Goal: Task Accomplishment & Management: Manage account settings

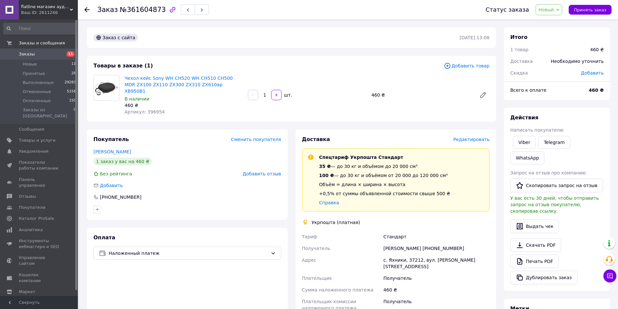
click at [473, 137] on span "Редактировать" at bounding box center [471, 139] width 36 height 5
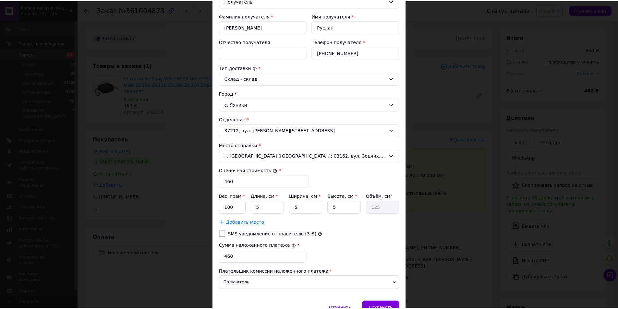
scroll to position [149, 0]
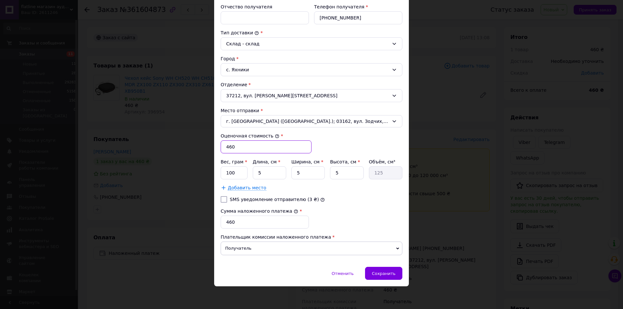
click at [251, 150] on input "460" at bounding box center [266, 146] width 91 height 13
type input "490"
click at [257, 224] on input "460" at bounding box center [265, 222] width 88 height 13
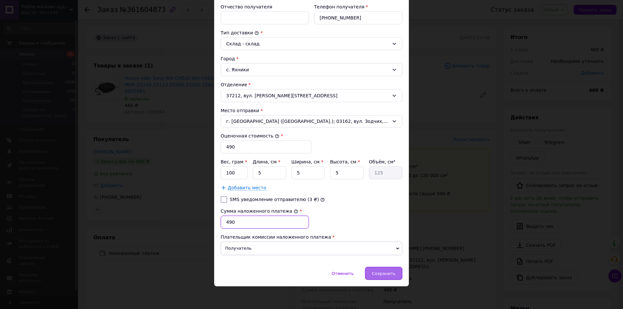
type input "490"
click at [386, 273] on span "Сохранить" at bounding box center [384, 273] width 24 height 5
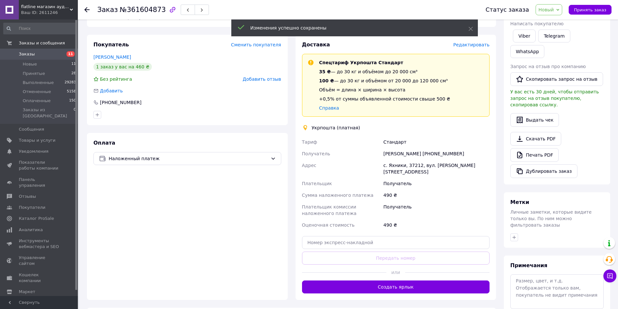
scroll to position [97, 0]
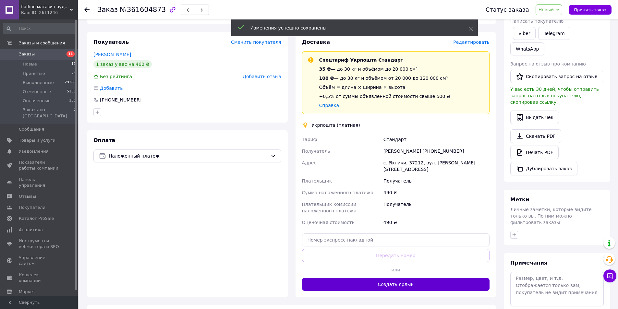
click at [397, 278] on button "Создать ярлык" at bounding box center [396, 284] width 188 height 13
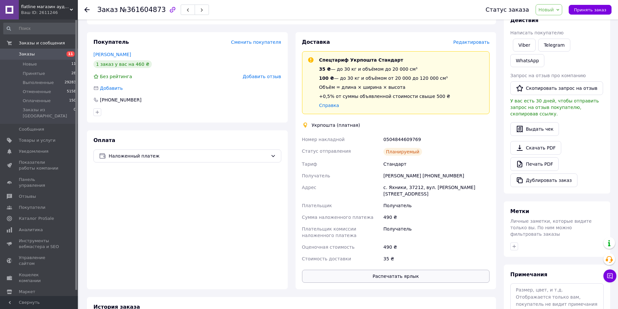
click at [393, 270] on button "Распечатать ярлык" at bounding box center [396, 276] width 188 height 13
click at [31, 52] on span "Заказы" at bounding box center [27, 54] width 16 height 6
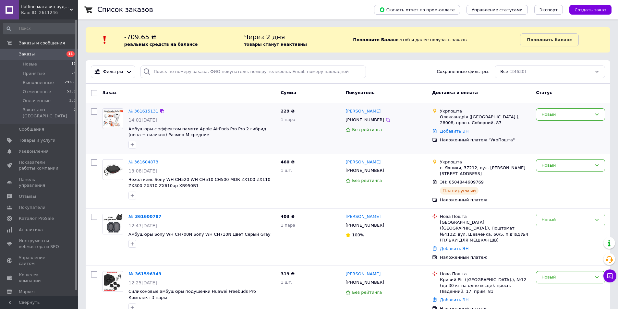
click at [144, 112] on link "№ 361615131" at bounding box center [143, 111] width 30 height 5
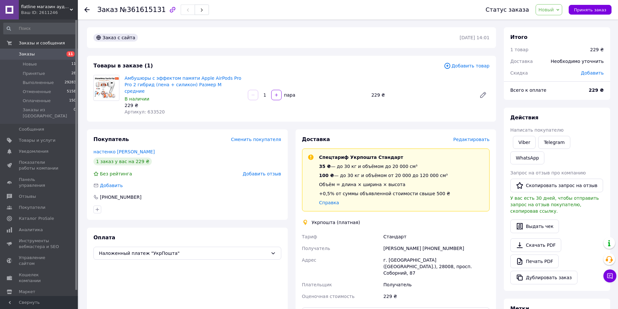
click at [477, 137] on span "Редактировать" at bounding box center [471, 139] width 36 height 5
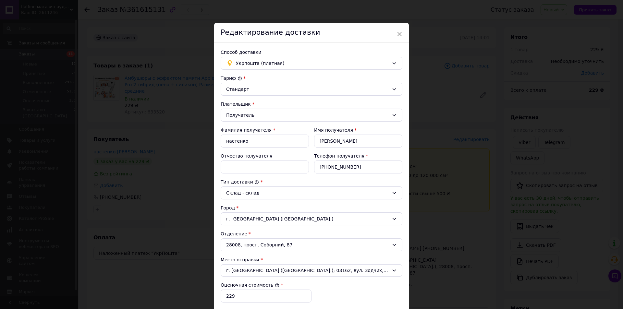
scroll to position [120, 0]
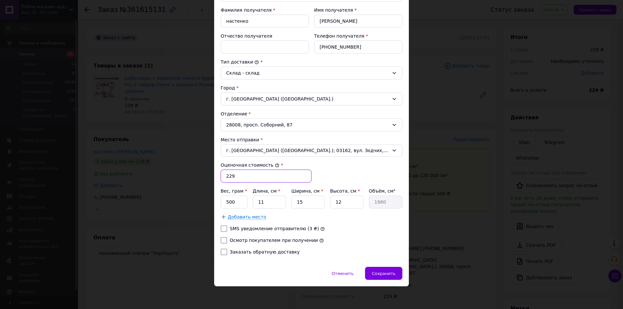
click at [253, 175] on input "229" at bounding box center [266, 176] width 91 height 13
type input "258"
drag, startPoint x: 242, startPoint y: 238, endPoint x: 243, endPoint y: 246, distance: 7.6
click at [242, 239] on label "Осмотр покупателем при получении" at bounding box center [274, 240] width 88 height 5
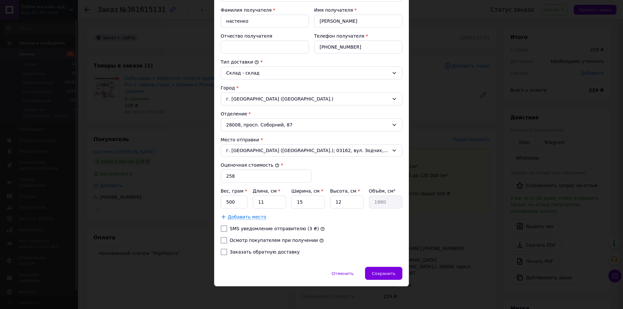
click at [227, 239] on input "Осмотр покупателем при получении" at bounding box center [224, 240] width 6 height 6
checkbox input "true"
click at [244, 251] on label "Заказать обратную доставку" at bounding box center [265, 251] width 70 height 5
click at [227, 251] on input "Заказать обратную доставку" at bounding box center [224, 252] width 6 height 6
checkbox input "true"
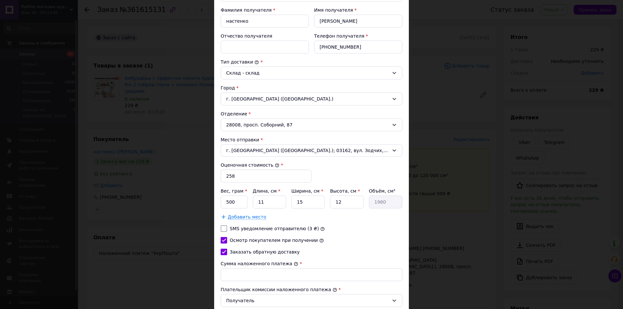
drag, startPoint x: 250, startPoint y: 267, endPoint x: 250, endPoint y: 272, distance: 4.6
click at [250, 270] on div "Сумма наложенного платежа *" at bounding box center [312, 270] width 182 height 21
click at [251, 272] on input "Сумма наложенного платежа" at bounding box center [312, 274] width 182 height 13
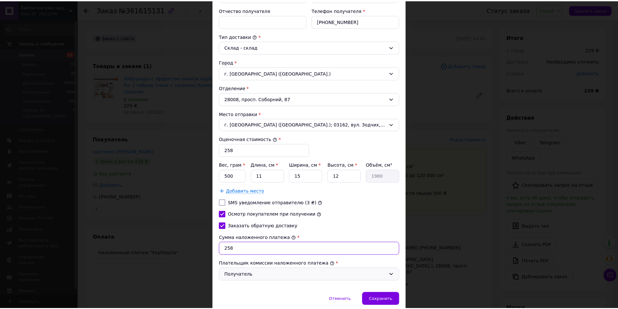
scroll to position [172, 0]
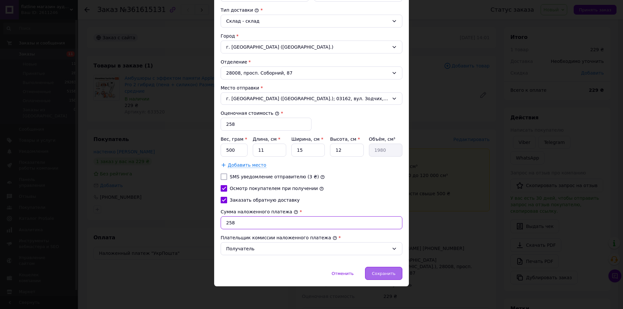
type input "258"
click at [390, 275] on span "Сохранить" at bounding box center [384, 273] width 24 height 5
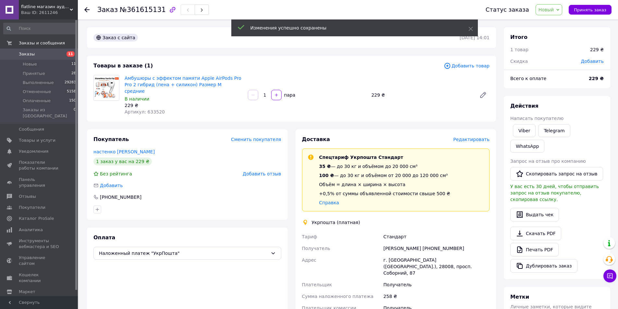
scroll to position [162, 0]
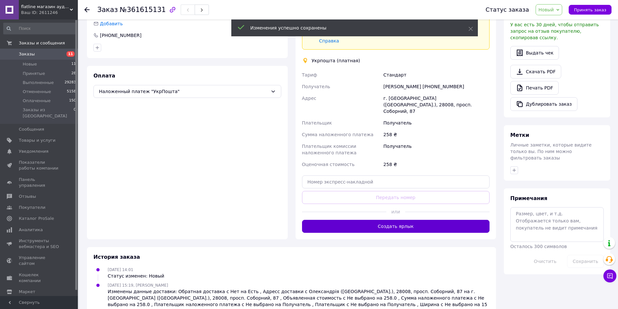
click at [397, 220] on button "Создать ярлык" at bounding box center [396, 226] width 188 height 13
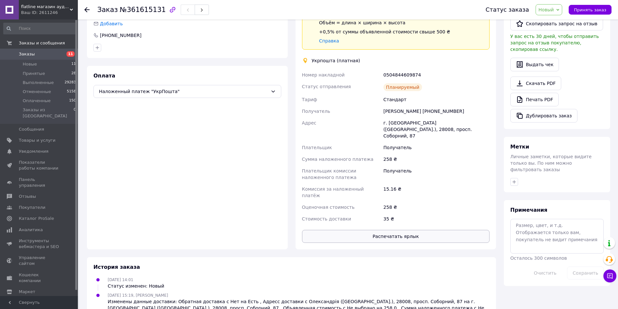
click at [401, 230] on button "Распечатать ярлык" at bounding box center [396, 236] width 188 height 13
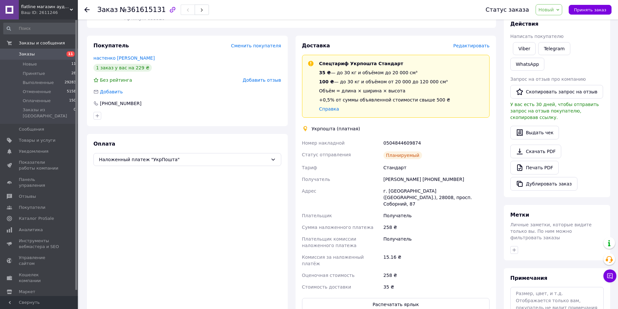
scroll to position [0, 0]
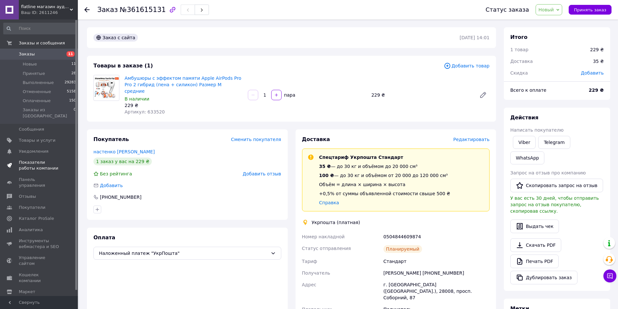
click at [44, 160] on span "Показатели работы компании" at bounding box center [39, 166] width 41 height 12
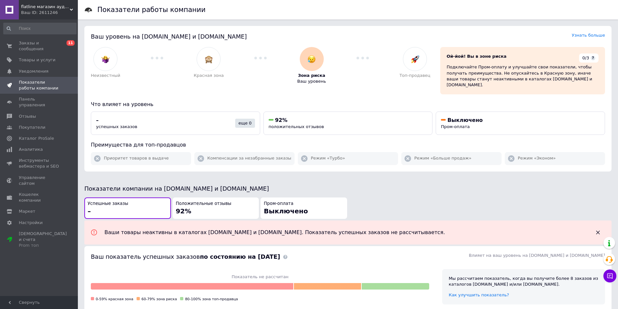
click at [282, 207] on span "Выключено" at bounding box center [286, 211] width 44 height 8
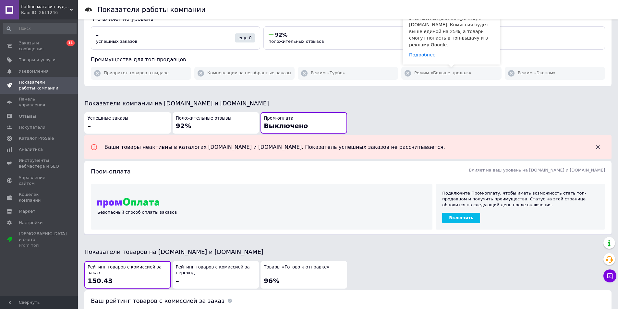
scroll to position [162, 0]
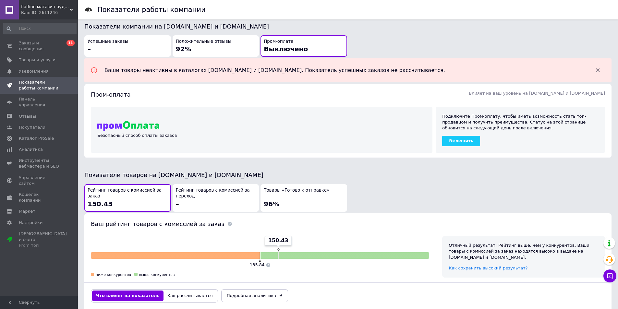
click at [464, 136] on link "Включить" at bounding box center [461, 141] width 38 height 10
